Goal: Obtain resource: Download file/media

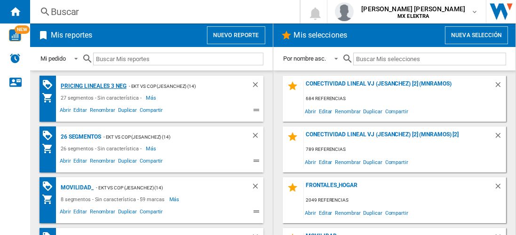
click at [93, 86] on div "Pricing lineales 3 neg" at bounding box center [92, 86] width 68 height 12
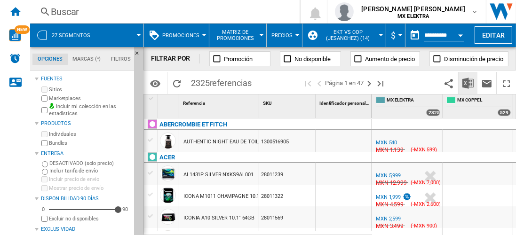
click at [469, 83] on img "Descargar en Excel" at bounding box center [468, 83] width 11 height 11
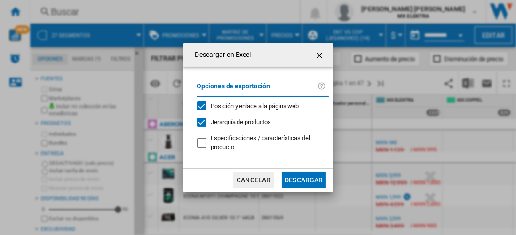
click at [304, 179] on button "Descargar" at bounding box center [304, 180] width 44 height 17
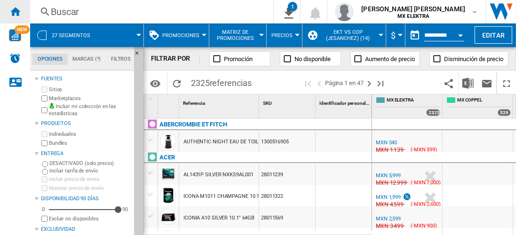
click at [15, 11] on ng-md-icon "Inicio" at bounding box center [14, 11] width 11 height 11
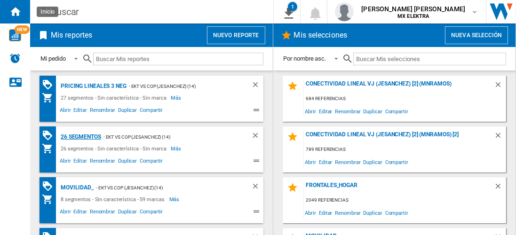
click at [81, 136] on div "26 segmentos" at bounding box center [79, 137] width 43 height 12
